Goal: Task Accomplishment & Management: Use online tool/utility

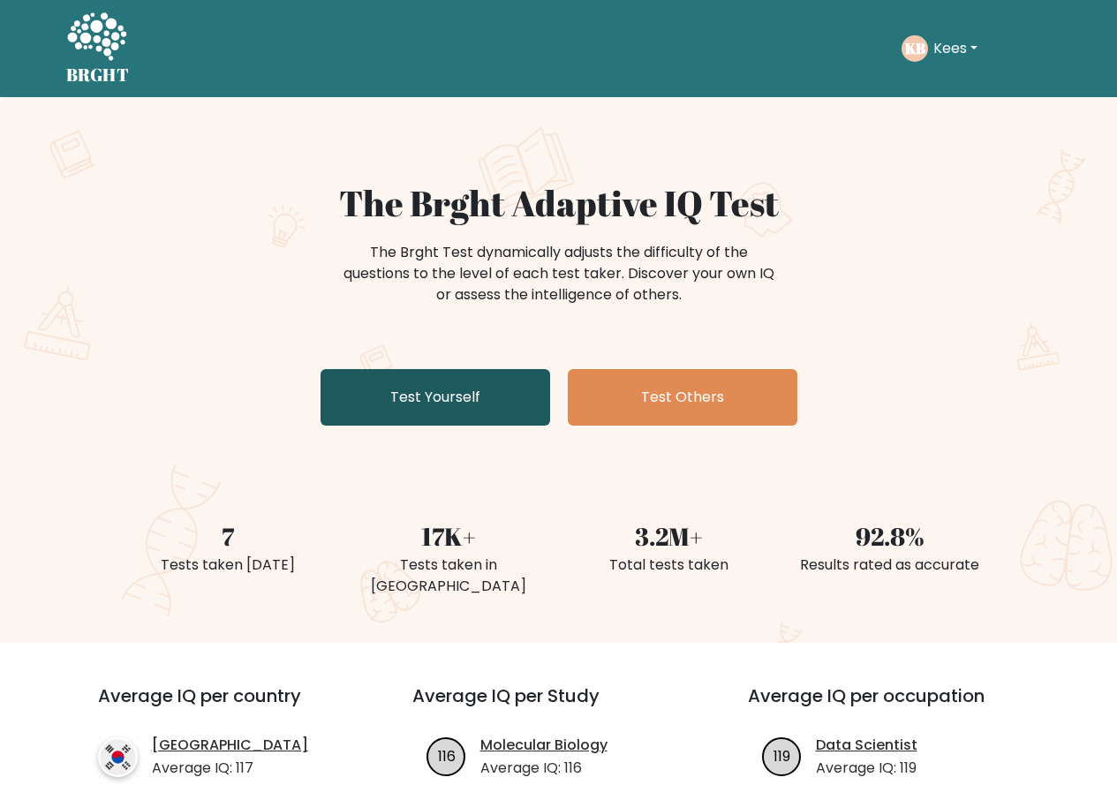
click at [445, 406] on link "Test Yourself" at bounding box center [436, 397] width 230 height 57
click at [445, 405] on link "Test Yourself" at bounding box center [436, 397] width 230 height 57
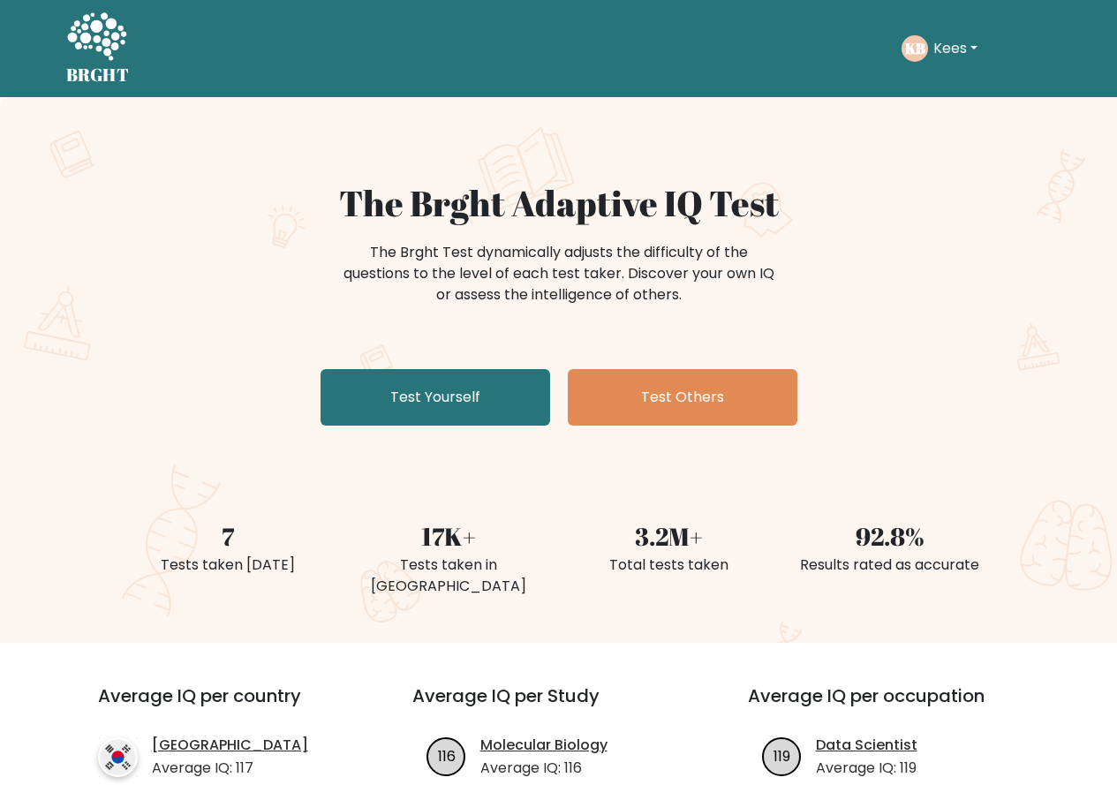
click at [105, 33] on icon at bounding box center [96, 36] width 59 height 48
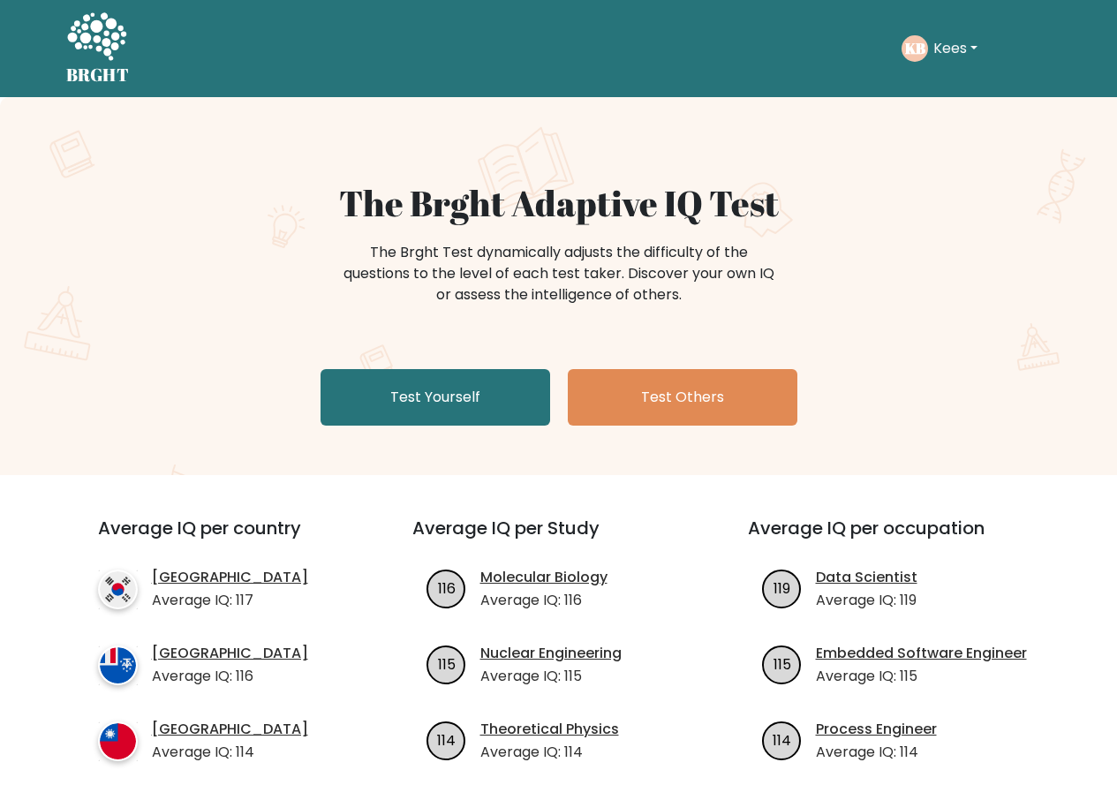
click at [953, 50] on button "Kees" at bounding box center [955, 48] width 55 height 23
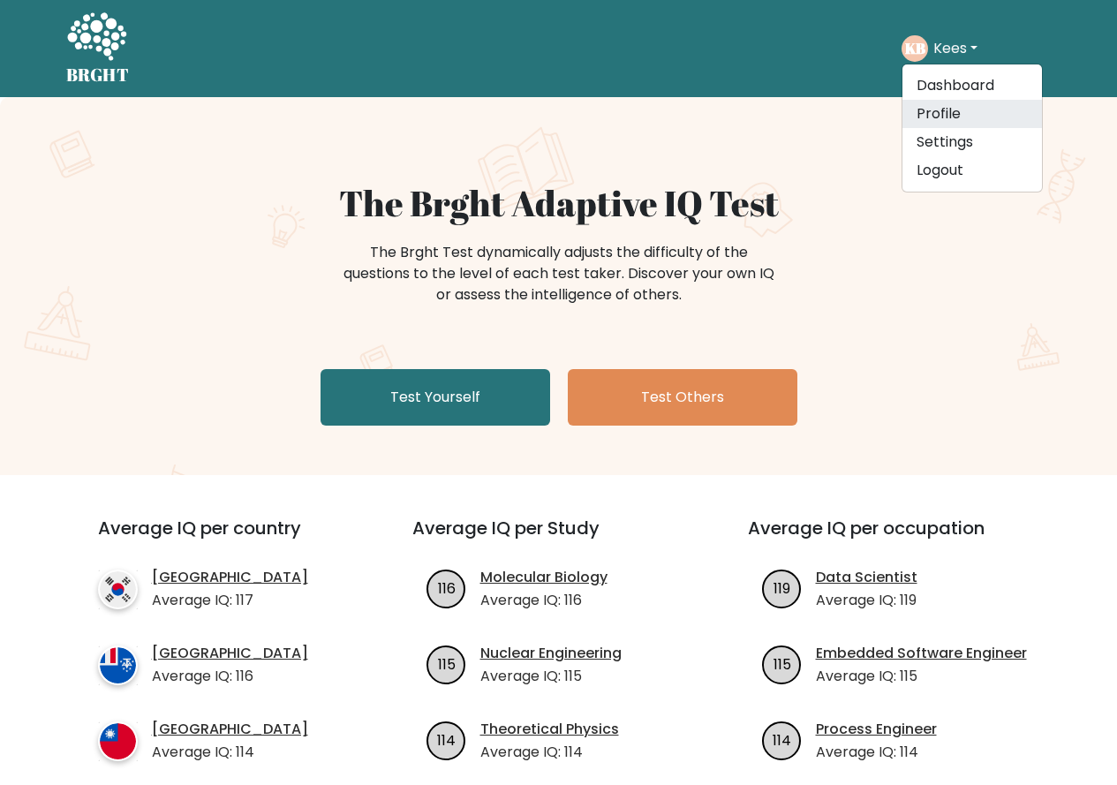
click at [941, 115] on link "Profile" at bounding box center [973, 114] width 140 height 28
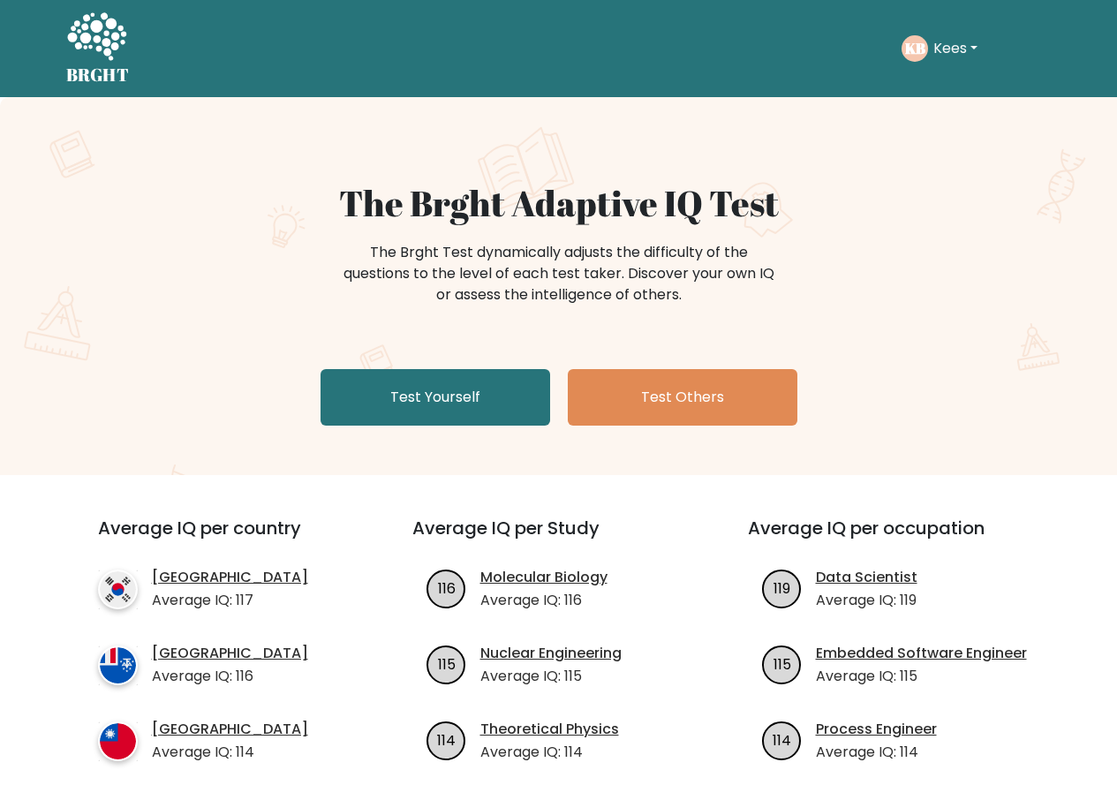
click at [947, 49] on button "Kees" at bounding box center [955, 48] width 55 height 23
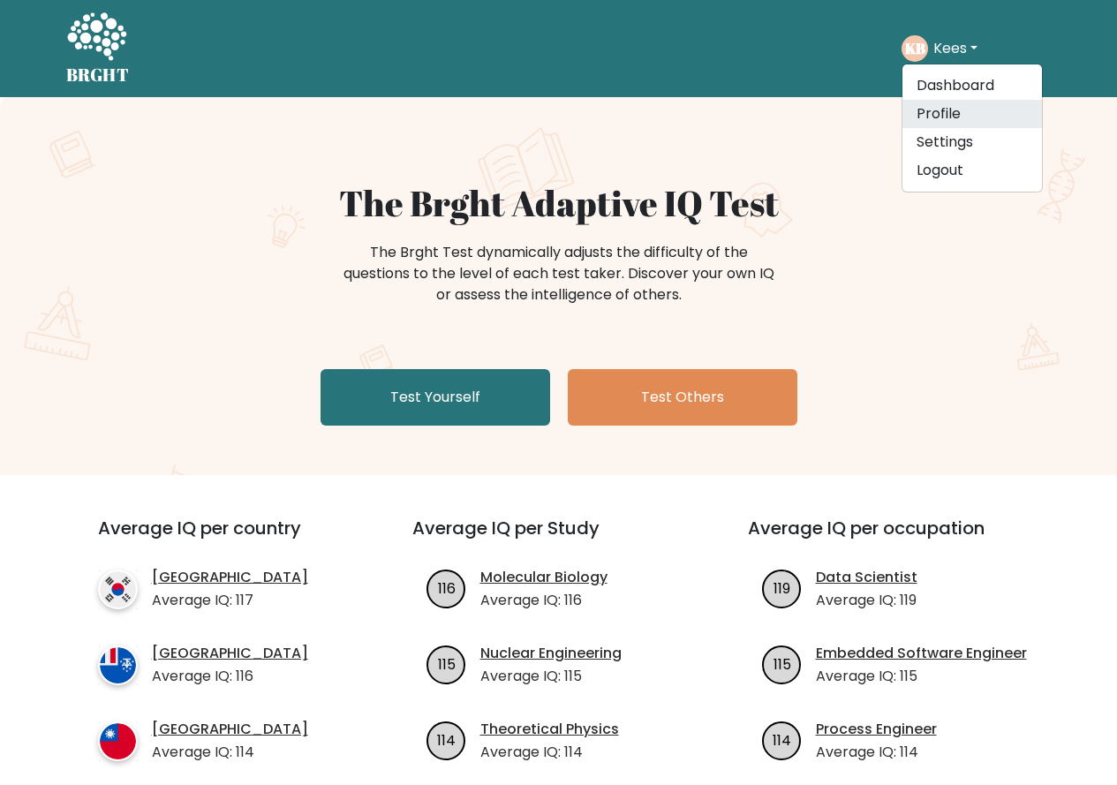
click at [936, 120] on link "Profile" at bounding box center [973, 114] width 140 height 28
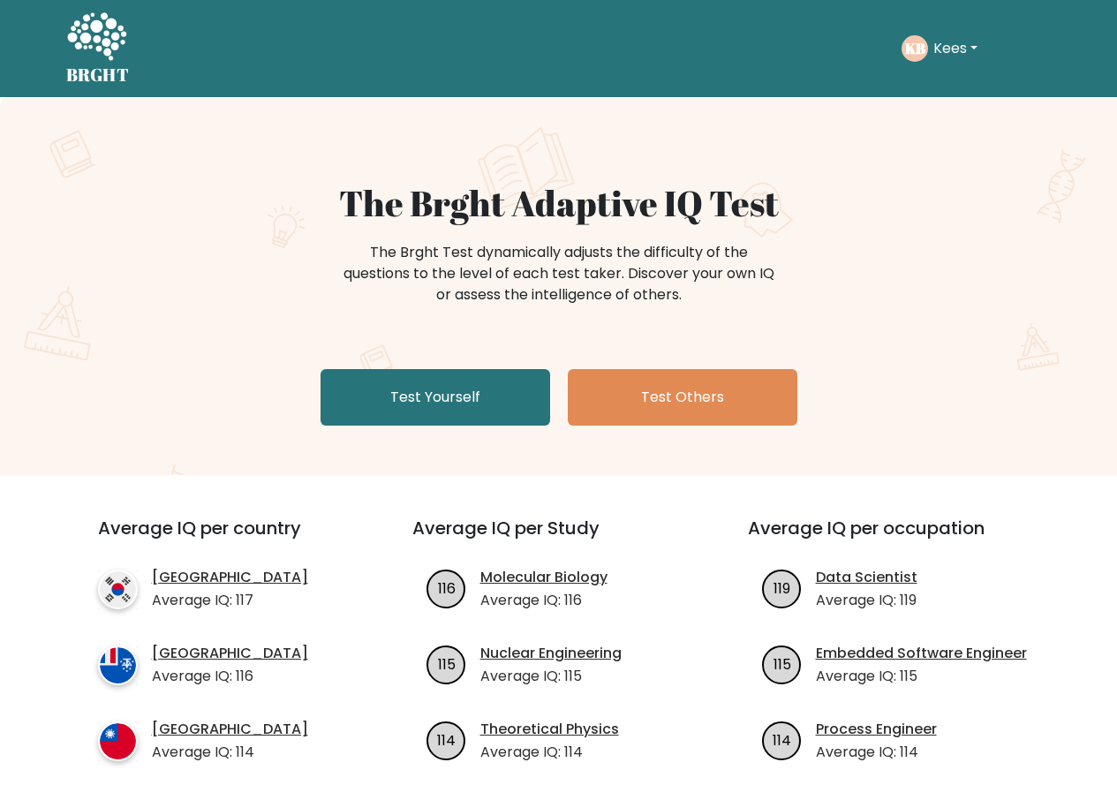
click at [936, 120] on div "The Brght Adaptive IQ Test The Brght Test dynamically adjusts the difficulty of…" at bounding box center [558, 286] width 1117 height 378
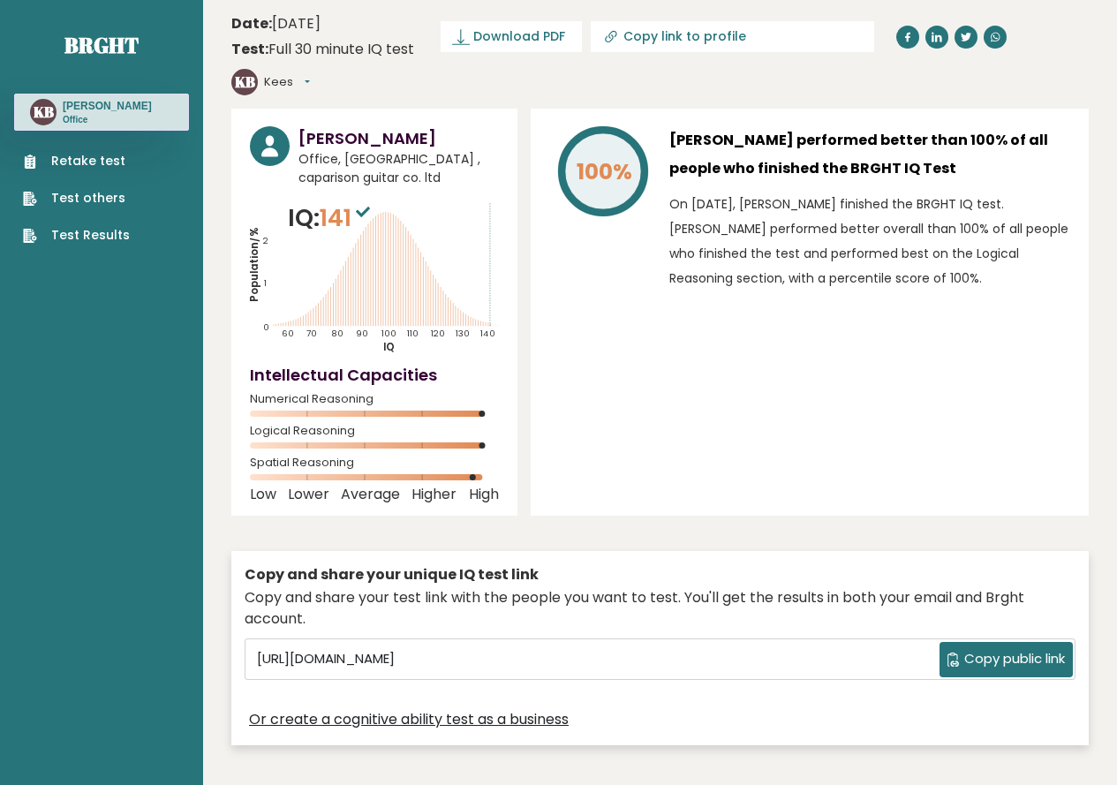
click at [87, 163] on link "Retake test" at bounding box center [76, 161] width 107 height 19
click at [88, 231] on link "Test Results" at bounding box center [76, 235] width 107 height 19
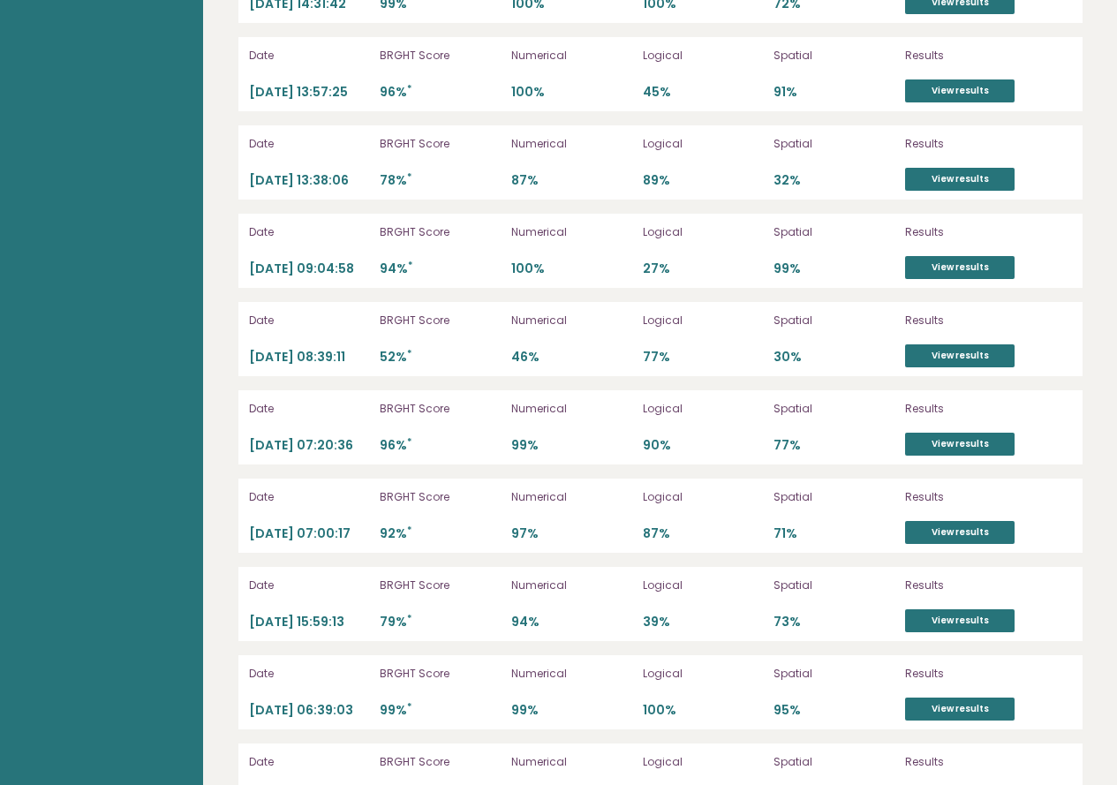
scroll to position [3185, 0]
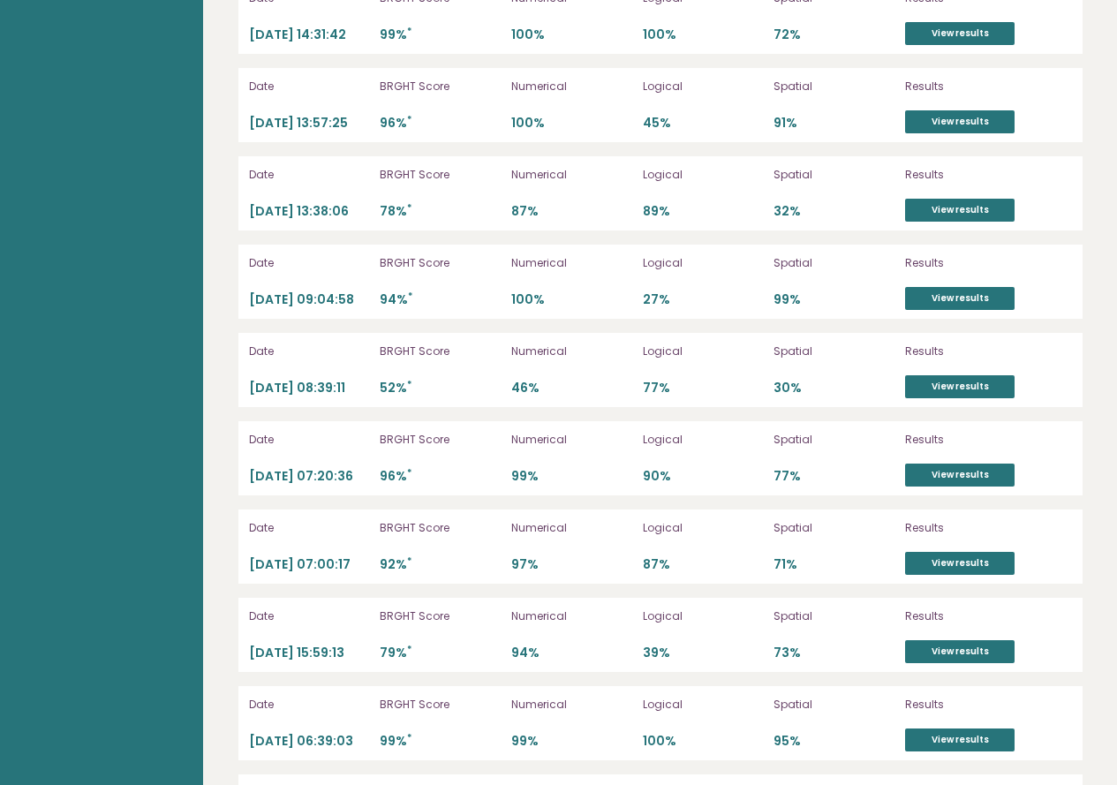
click at [404, 115] on p "96% *" at bounding box center [440, 123] width 121 height 17
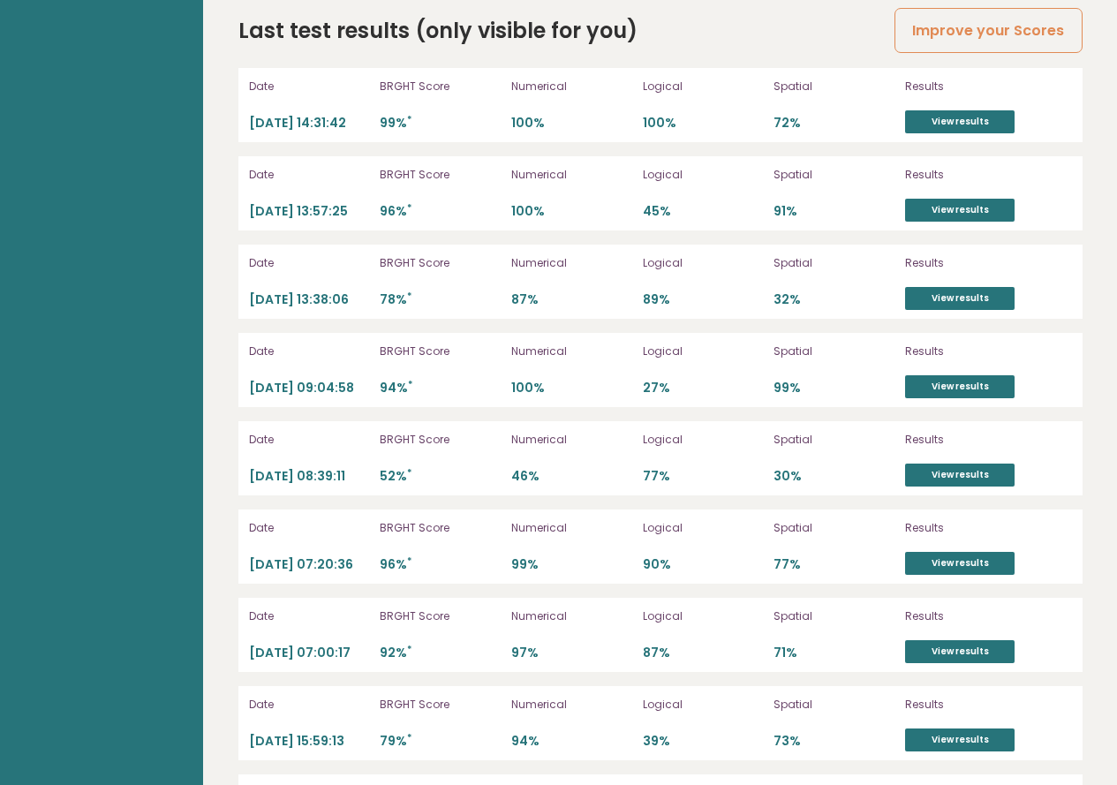
click at [411, 105] on div "Date 2025-09-07 14:31:42 BRGHT Score 99% * Numerical 100% Logical 100% Spatial …" at bounding box center [660, 105] width 844 height 74
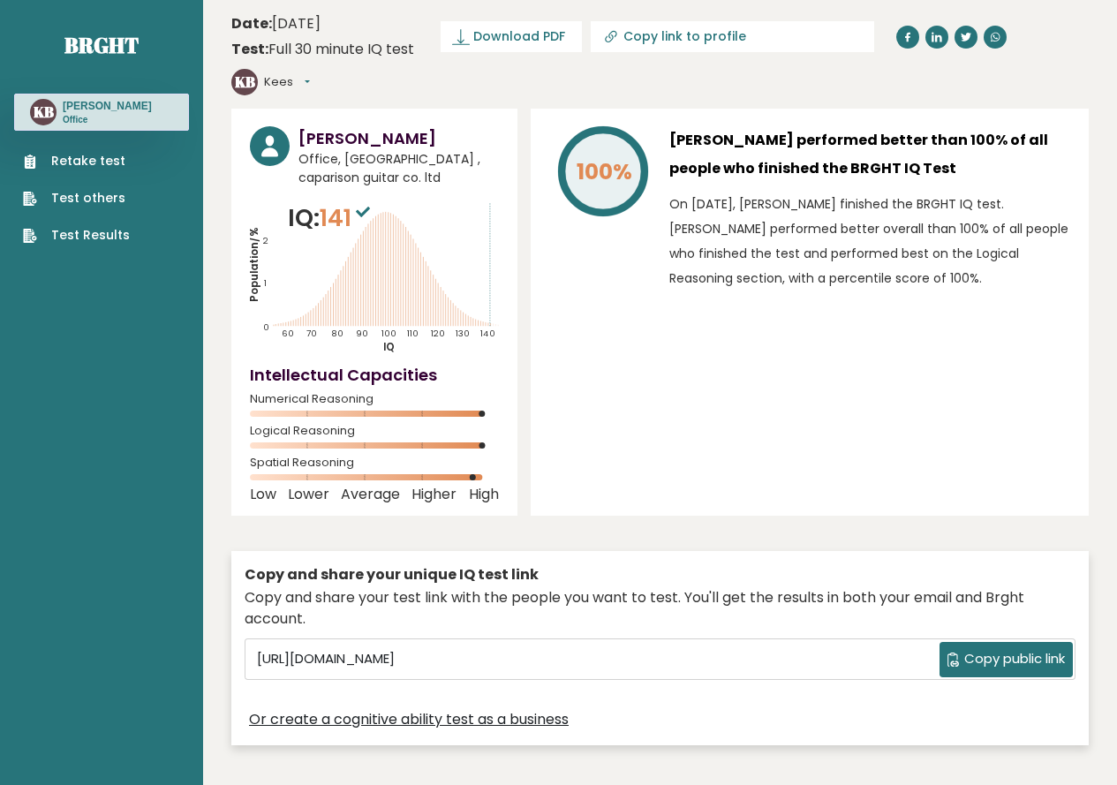
click at [75, 158] on link "Retake test" at bounding box center [76, 161] width 107 height 19
click at [105, 163] on link "Retake test" at bounding box center [76, 161] width 107 height 19
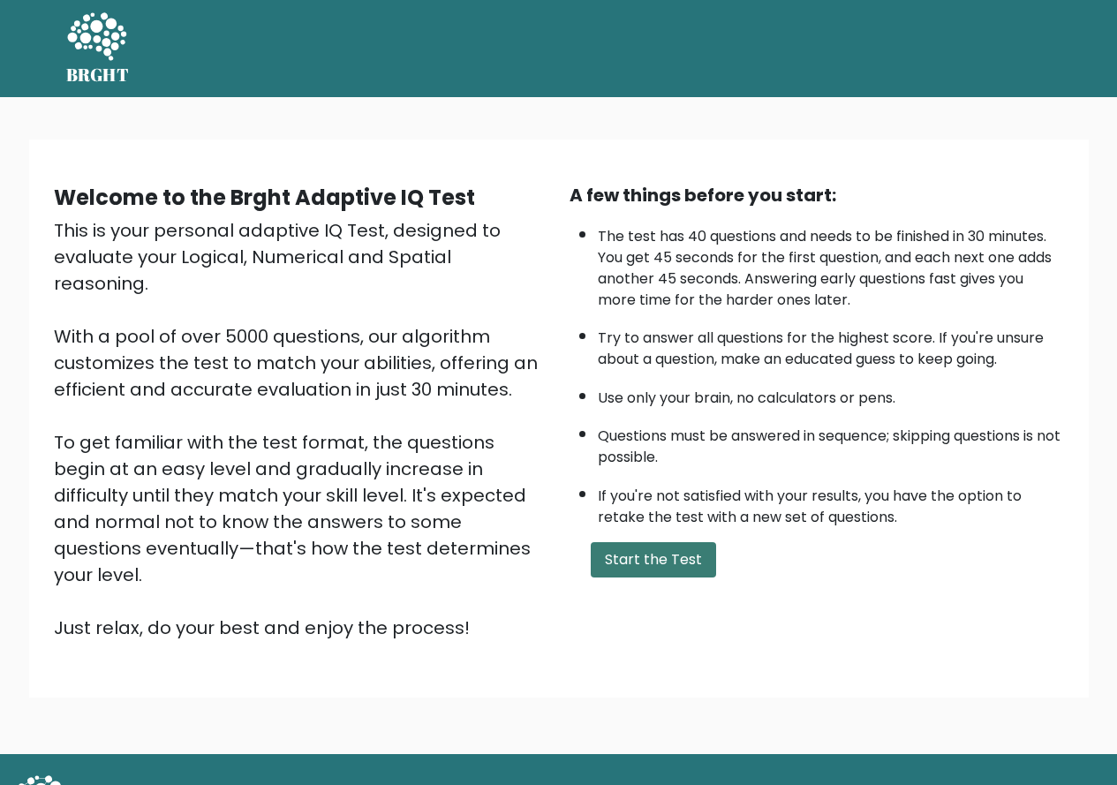
click at [644, 572] on button "Start the Test" at bounding box center [653, 559] width 125 height 35
click at [647, 557] on button "Start the Test" at bounding box center [653, 559] width 125 height 35
click at [647, 565] on button "Start the Test" at bounding box center [653, 559] width 125 height 35
click at [615, 575] on button "Start the Test" at bounding box center [653, 559] width 125 height 35
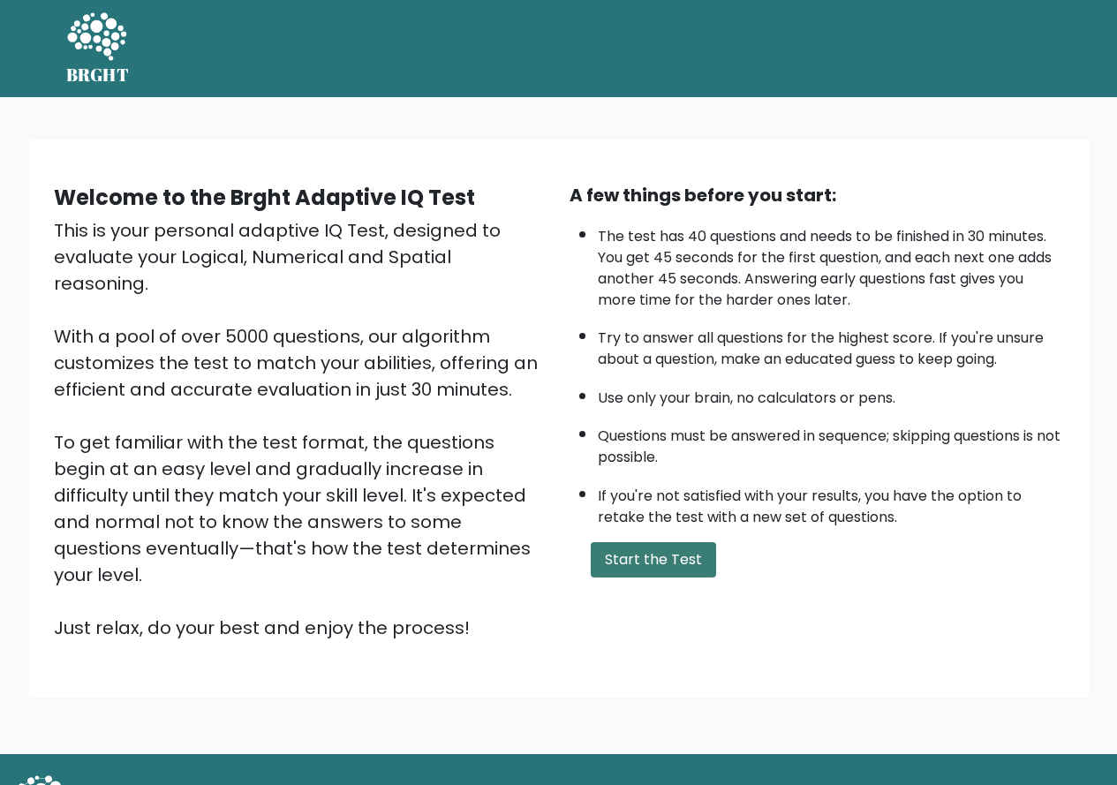
click at [621, 565] on button "Start the Test" at bounding box center [653, 559] width 125 height 35
click at [102, 54] on icon at bounding box center [96, 37] width 61 height 53
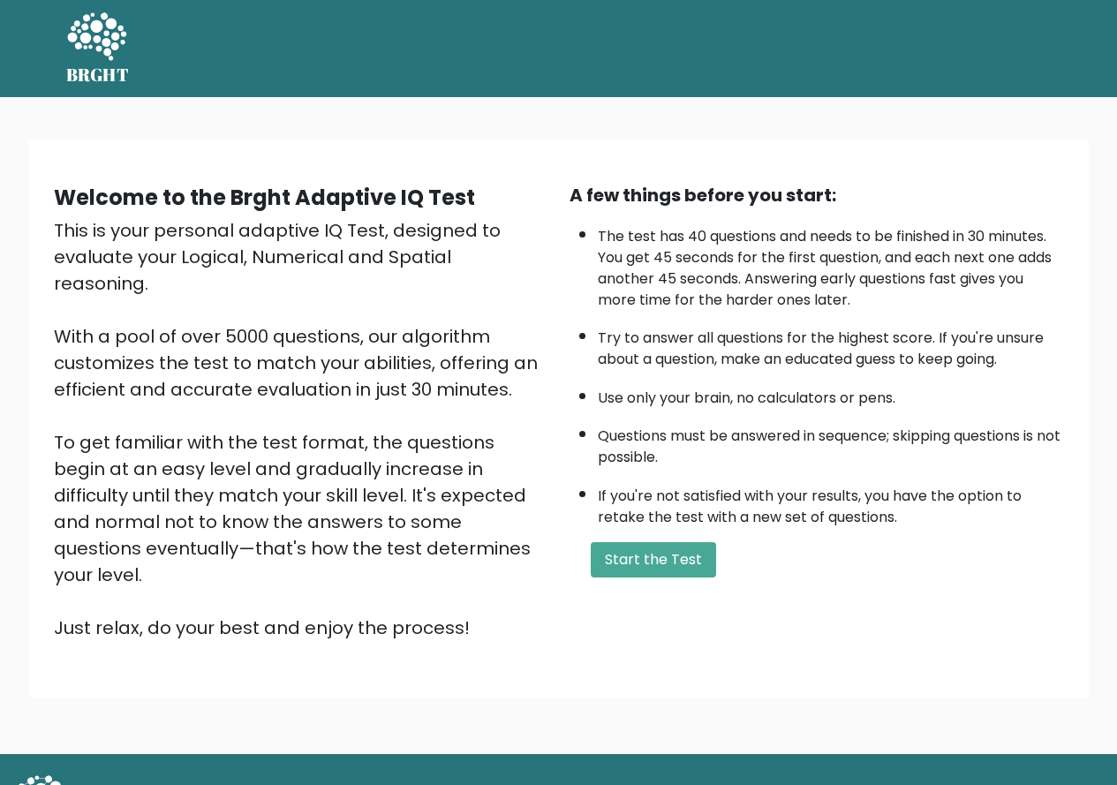
click at [102, 54] on icon at bounding box center [96, 37] width 61 height 53
click at [107, 67] on h5 "BRGHT" at bounding box center [98, 74] width 64 height 21
click at [642, 562] on button "Start the Test" at bounding box center [653, 559] width 125 height 35
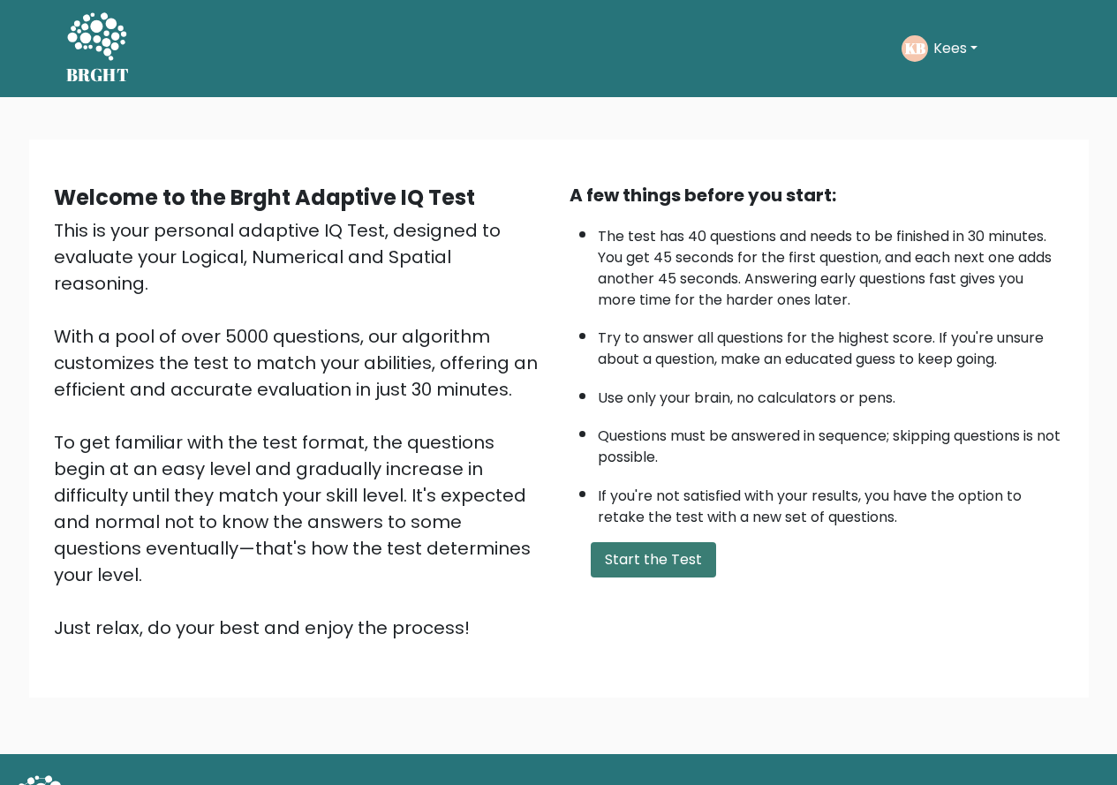
click at [632, 563] on button "Start the Test" at bounding box center [653, 559] width 125 height 35
click at [655, 559] on button "Start the Test" at bounding box center [653, 559] width 125 height 35
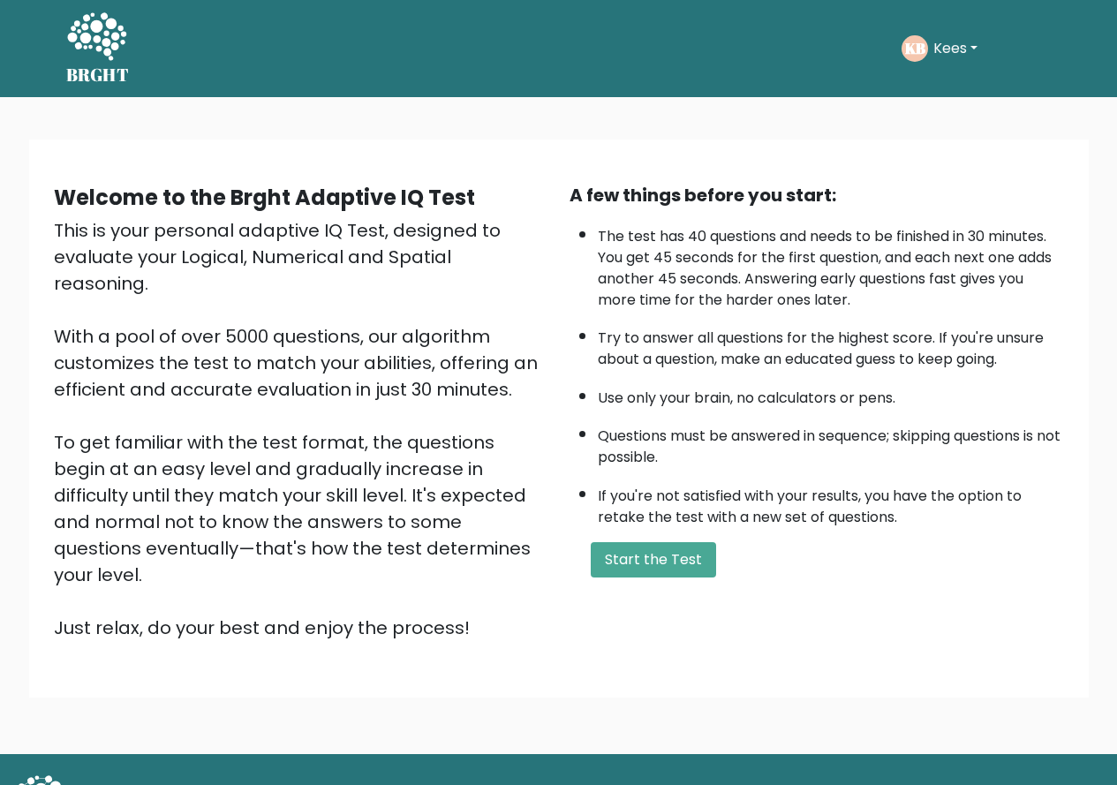
click at [955, 58] on button "Kees" at bounding box center [955, 48] width 55 height 23
click at [939, 131] on link "Profile" at bounding box center [973, 131] width 140 height 28
click at [950, 53] on button "Kees" at bounding box center [955, 48] width 55 height 23
click at [946, 95] on link "Dashboard" at bounding box center [973, 94] width 140 height 28
click at [980, 46] on button "Kees" at bounding box center [955, 48] width 55 height 23
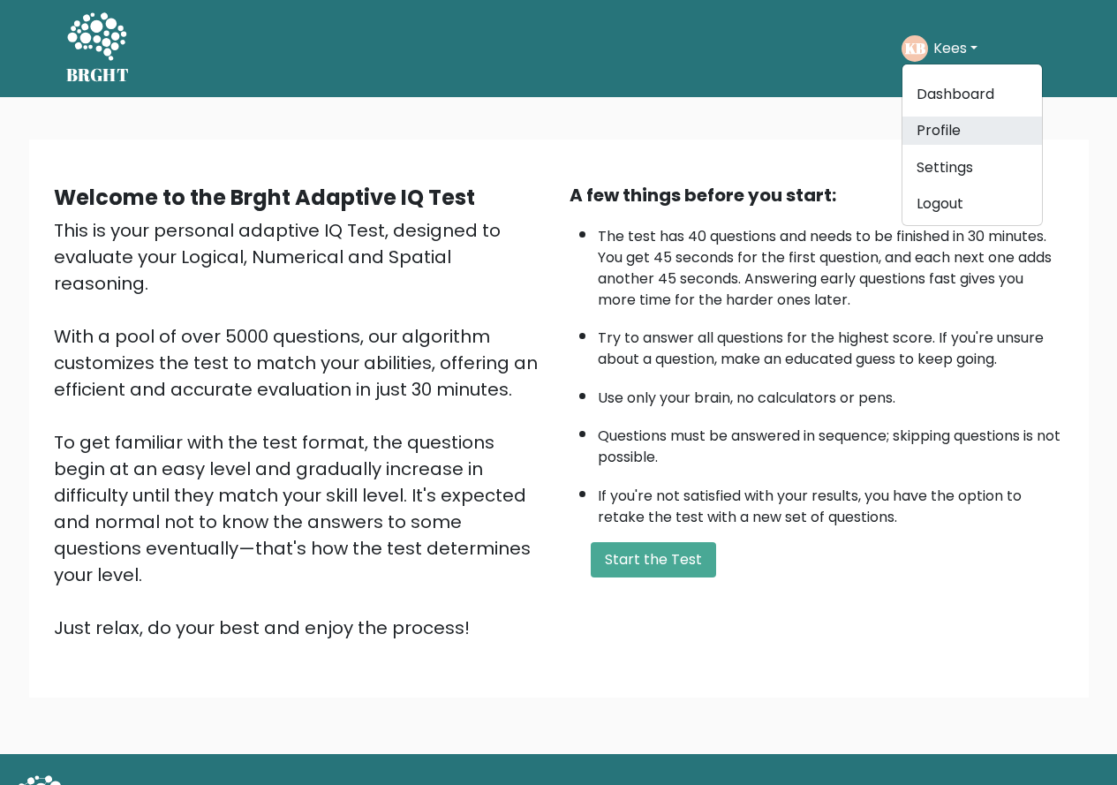
click at [957, 138] on link "Profile" at bounding box center [973, 131] width 140 height 28
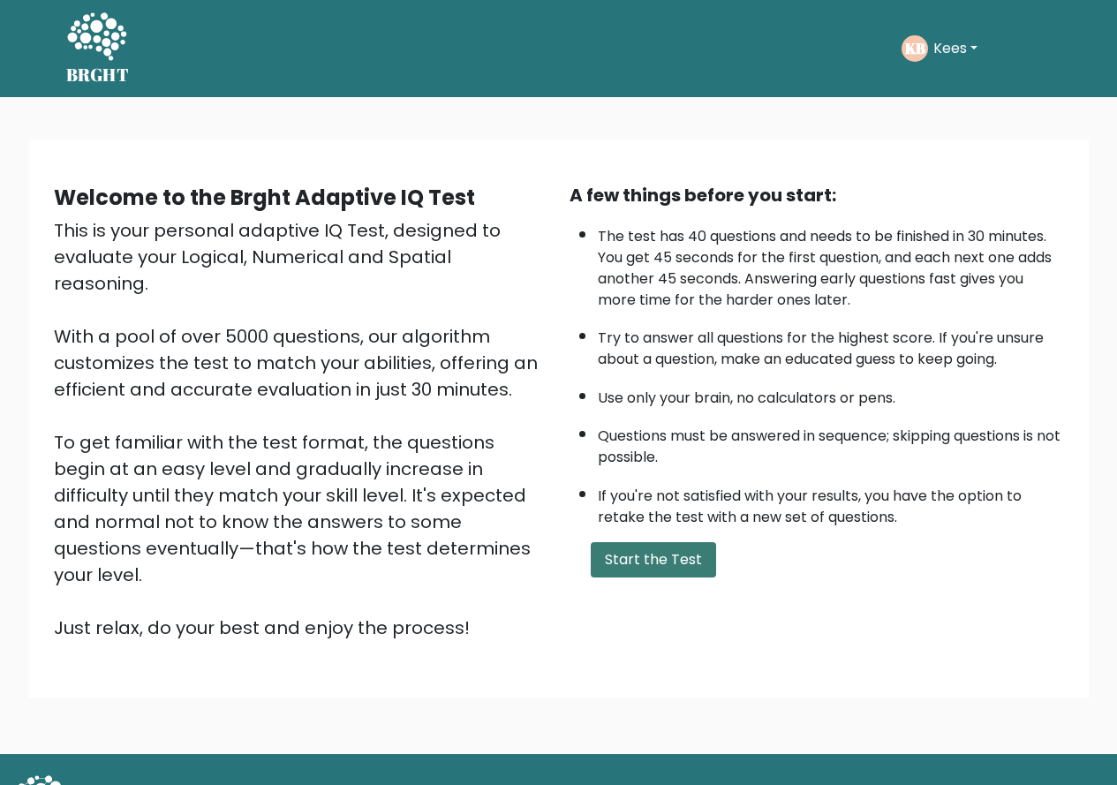
click at [632, 572] on button "Start the Test" at bounding box center [653, 559] width 125 height 35
